Goal: Find contact information: Find contact information

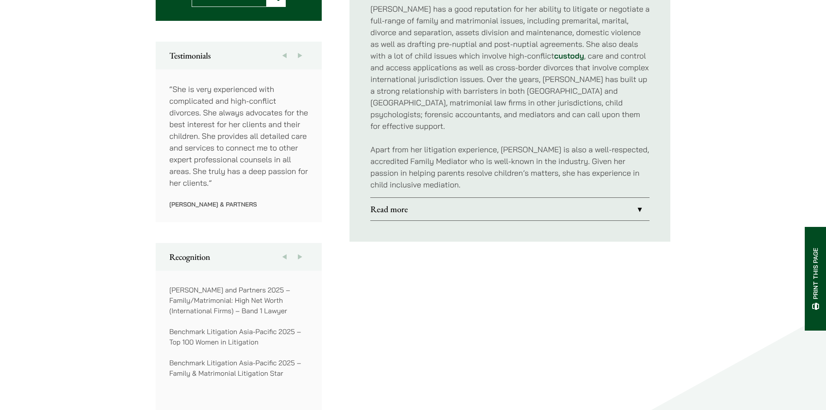
scroll to position [434, 0]
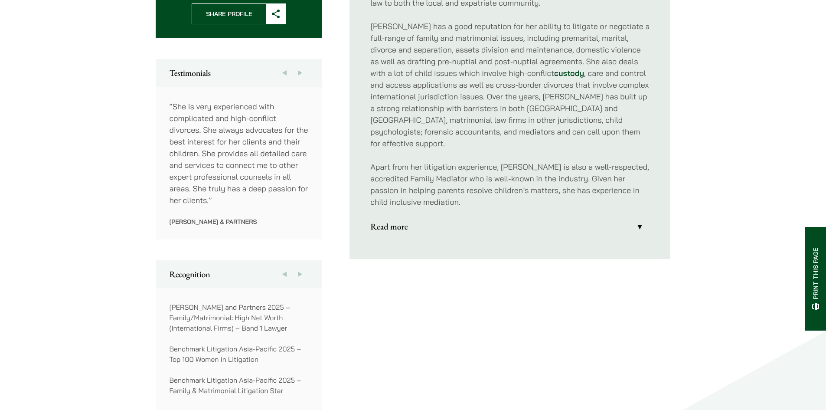
click at [393, 217] on link "Read more" at bounding box center [509, 226] width 279 height 23
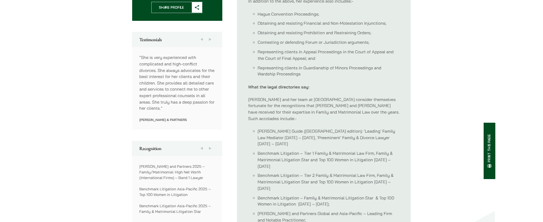
scroll to position [432, 0]
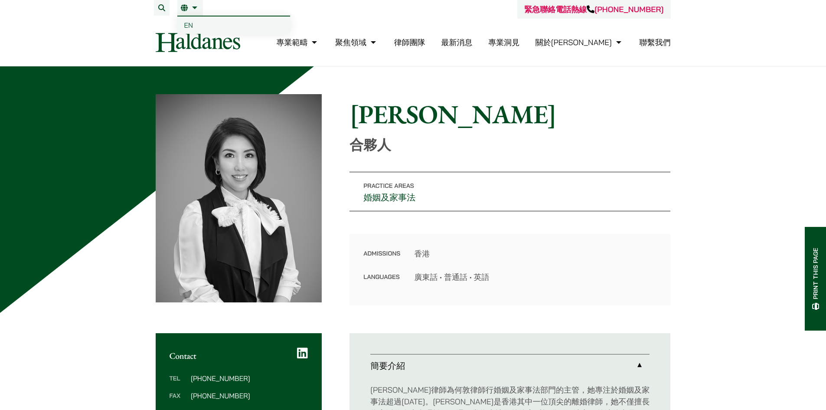
click at [194, 11] on li "繁 EN" at bounding box center [190, 8] width 26 height 16
click at [187, 26] on span "EN" at bounding box center [188, 25] width 9 height 9
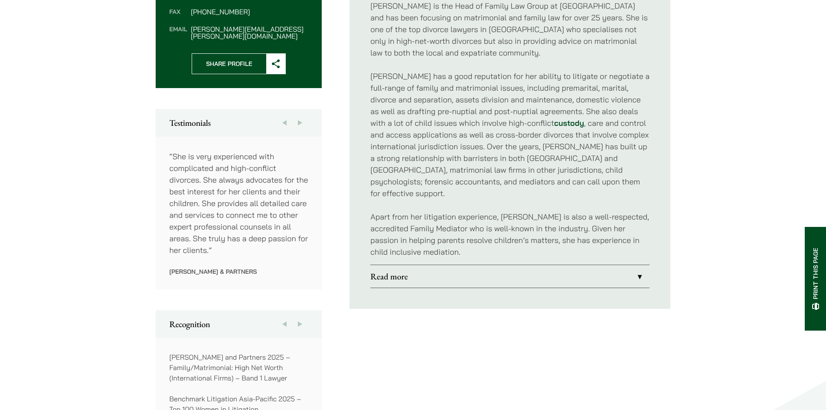
scroll to position [390, 0]
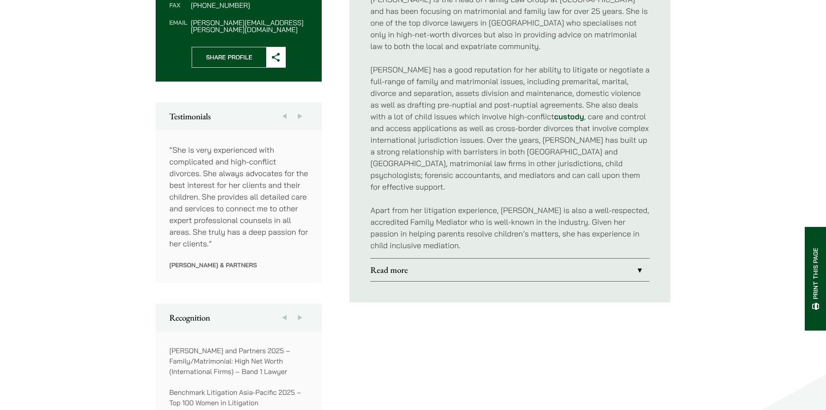
click at [546, 258] on link "Read more" at bounding box center [509, 269] width 279 height 23
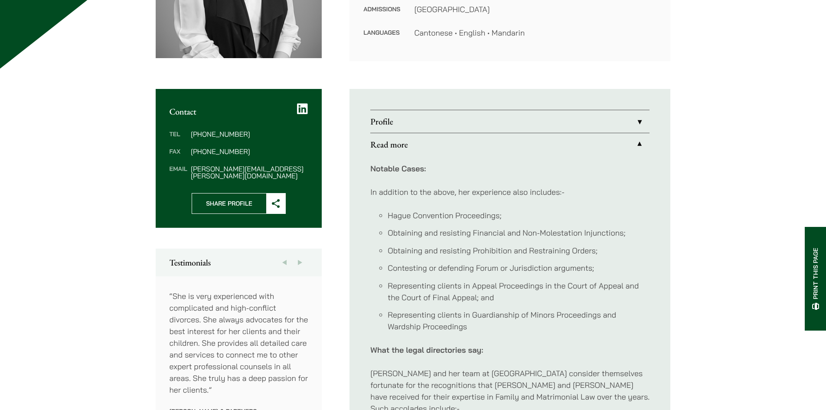
scroll to position [217, 0]
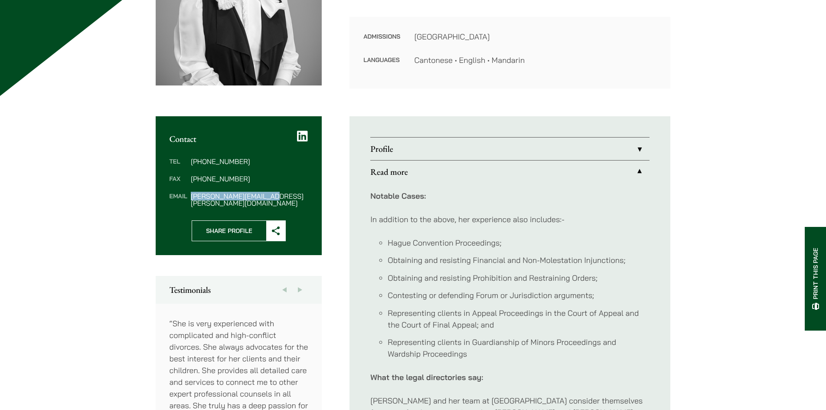
copy dd "[EMAIL_ADDRESS][DOMAIN_NAME]"
drag, startPoint x: 269, startPoint y: 196, endPoint x: 191, endPoint y: 197, distance: 78.5
click at [191, 197] on dd "[EMAIL_ADDRESS][DOMAIN_NAME]" at bounding box center [249, 200] width 117 height 14
